Goal: Information Seeking & Learning: Find specific fact

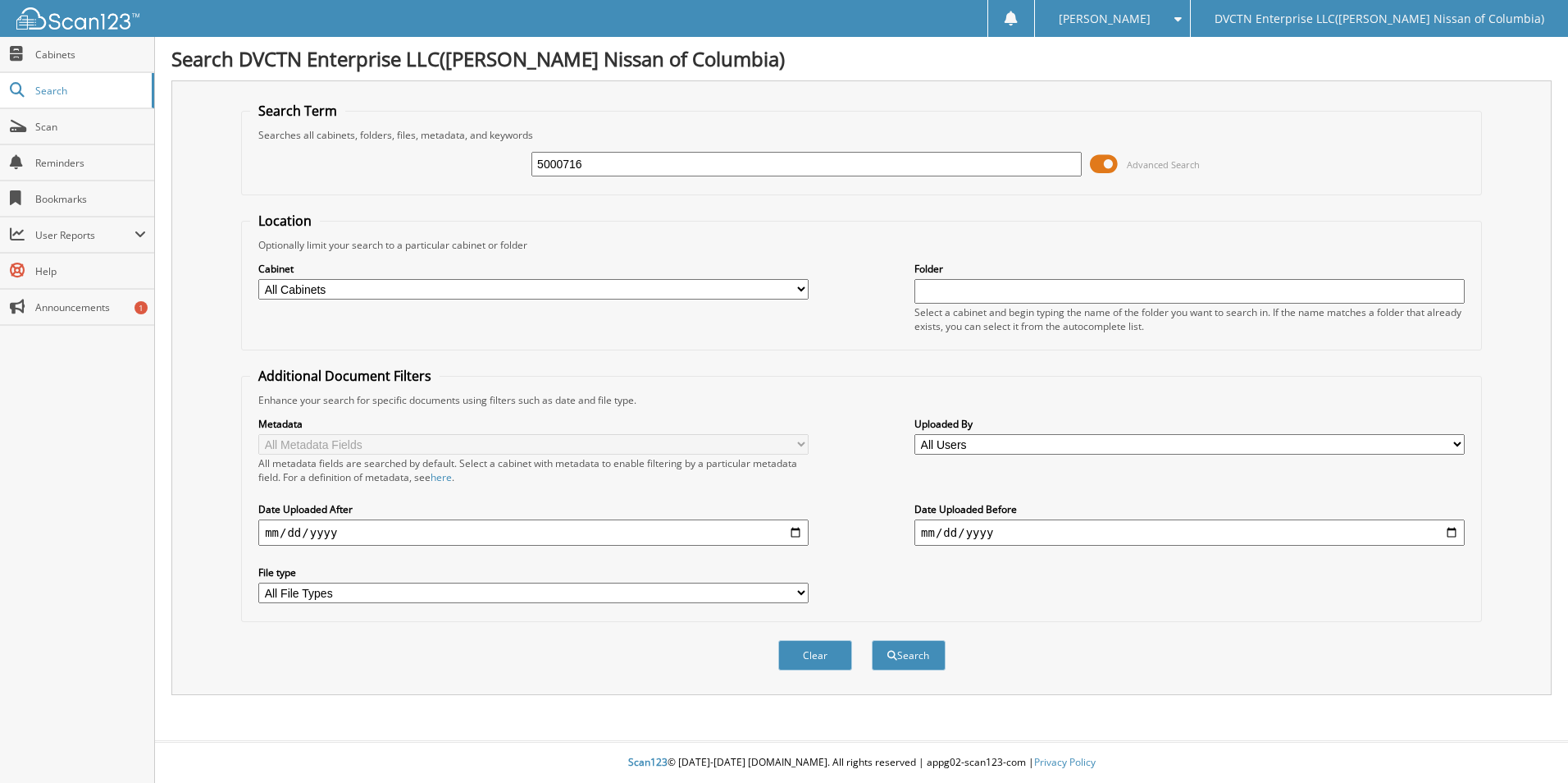
type input "5000716"
click at [872, 640] on button "Search" at bounding box center [908, 655] width 73 height 30
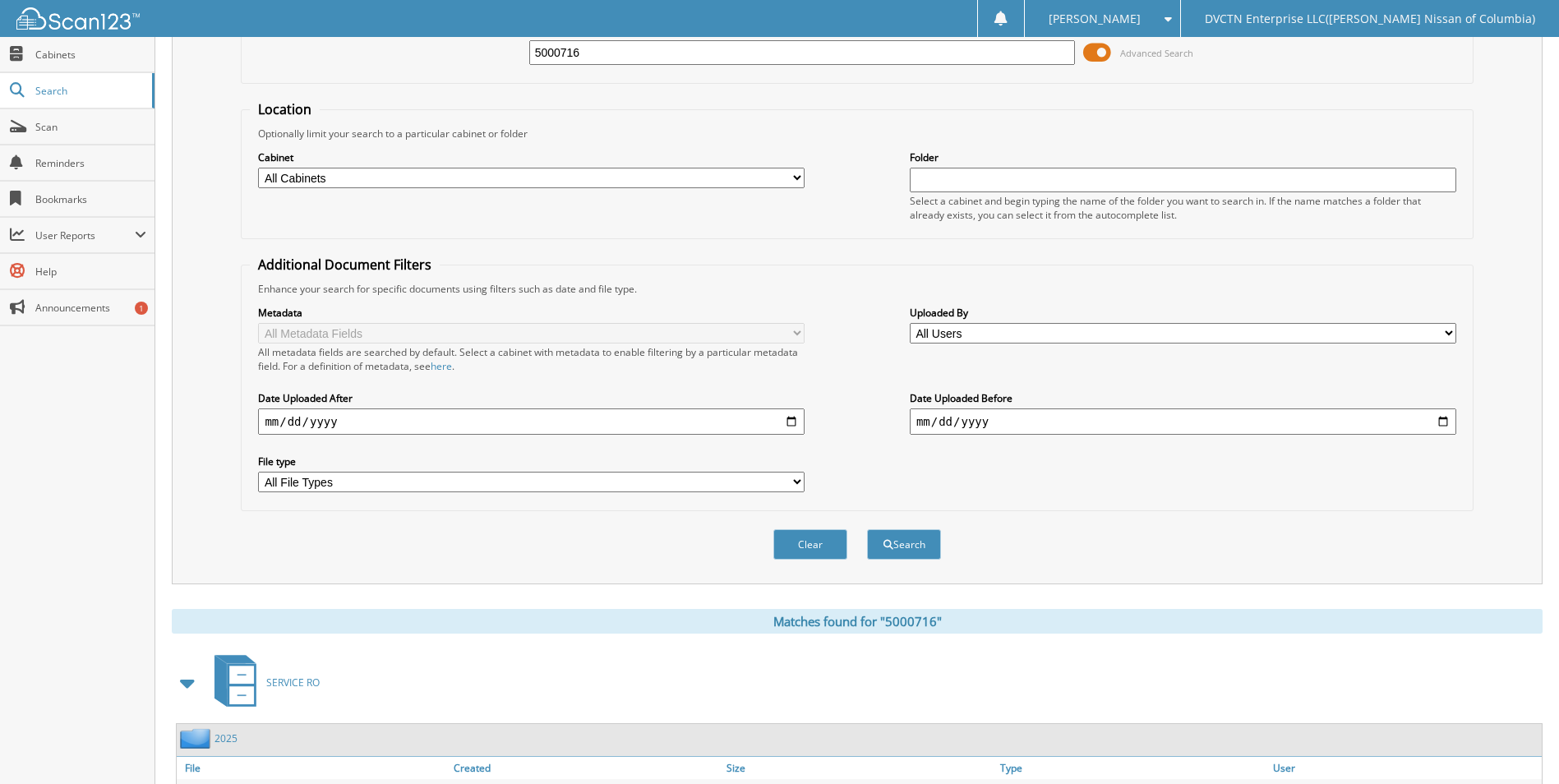
scroll to position [199, 0]
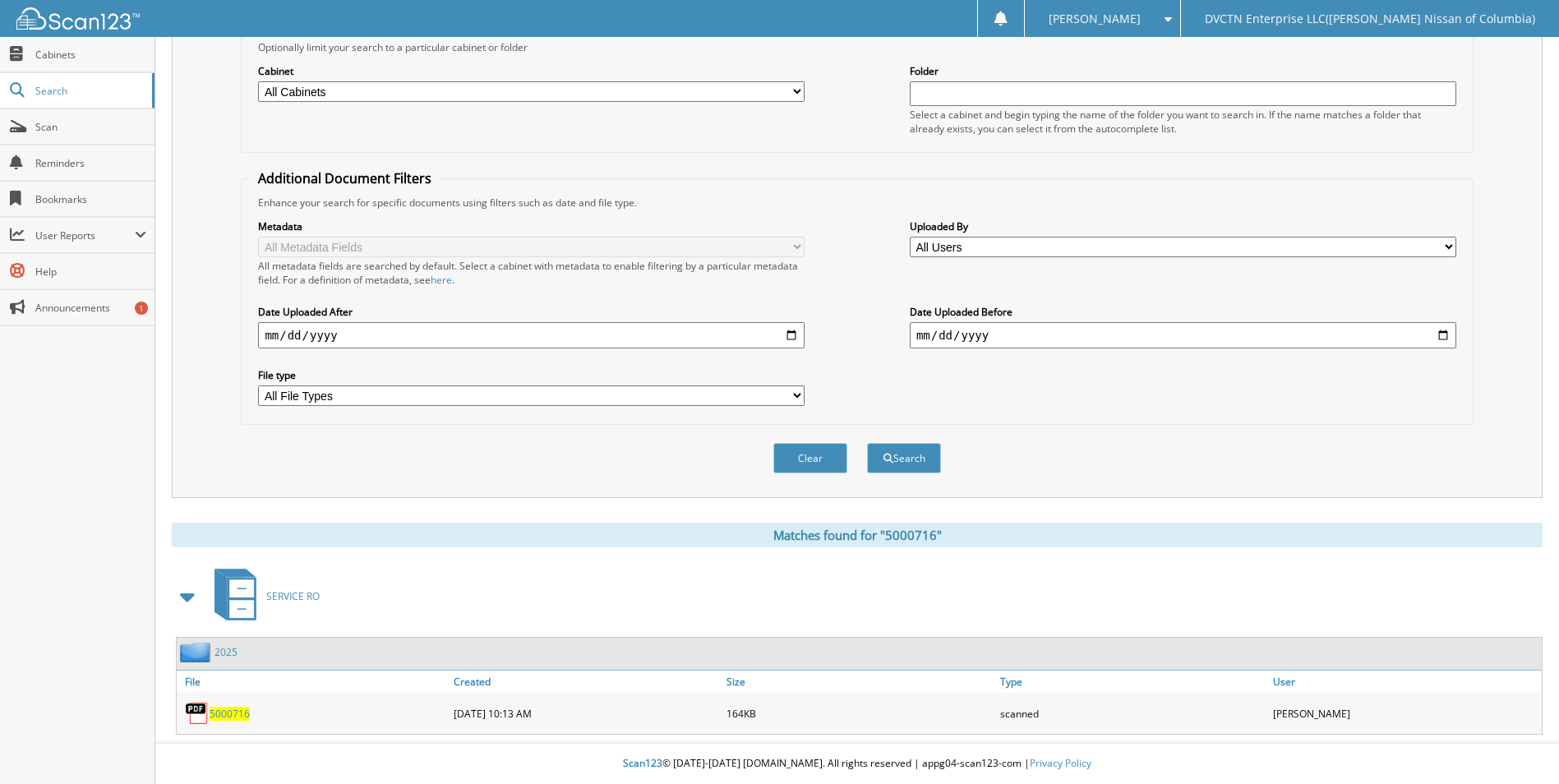
click at [220, 711] on span "5000716" at bounding box center [230, 713] width 40 height 14
click at [84, 125] on span "Scan" at bounding box center [90, 127] width 111 height 14
